Goal: Information Seeking & Learning: Learn about a topic

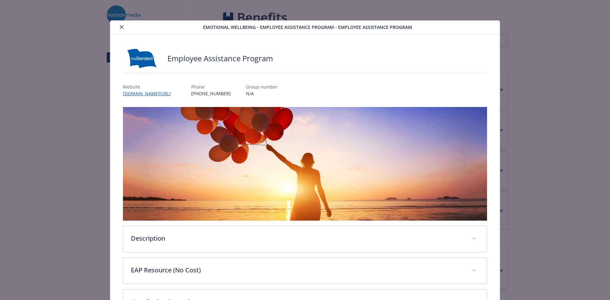
scroll to position [51, 0]
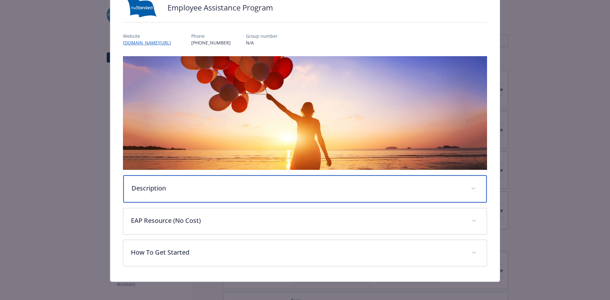
click at [219, 192] on div "Description" at bounding box center [305, 188] width 364 height 27
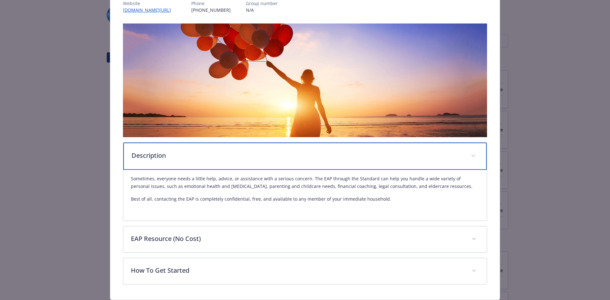
scroll to position [103, 0]
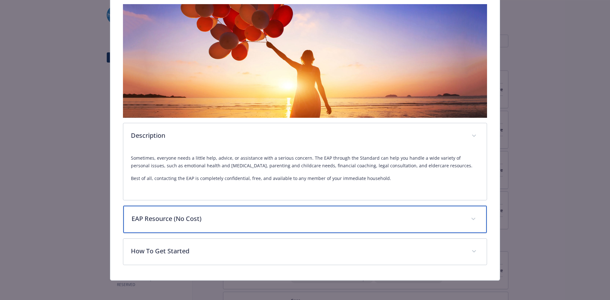
click at [237, 229] on div "EAP Resource (No Cost)" at bounding box center [305, 219] width 364 height 27
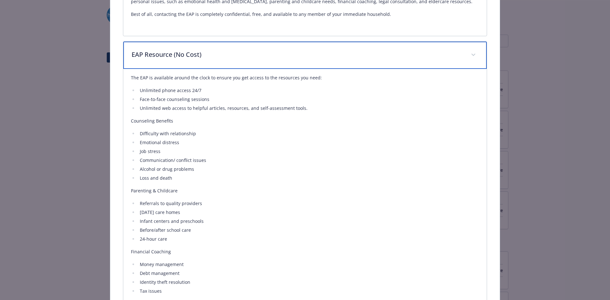
scroll to position [294, 0]
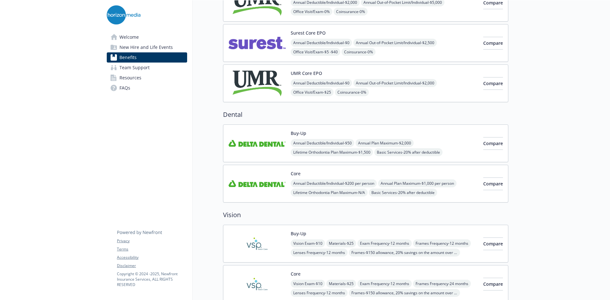
scroll to position [32, 0]
